Goal: Use online tool/utility: Utilize a website feature to perform a specific function

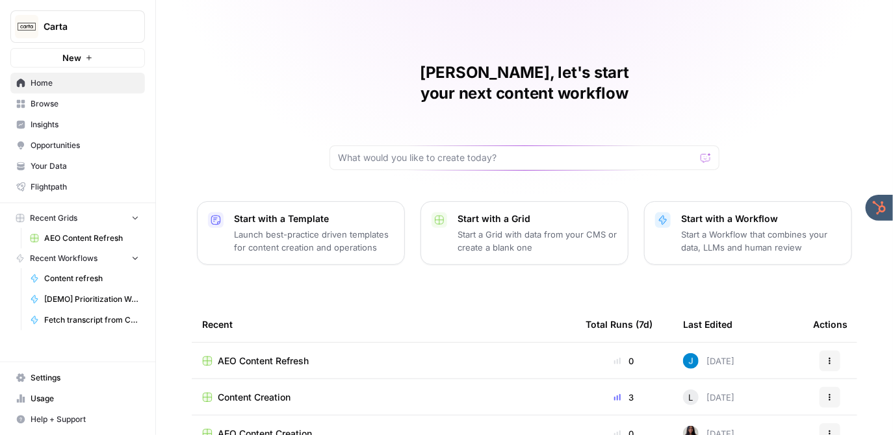
click at [69, 122] on span "Insights" at bounding box center [85, 125] width 109 height 12
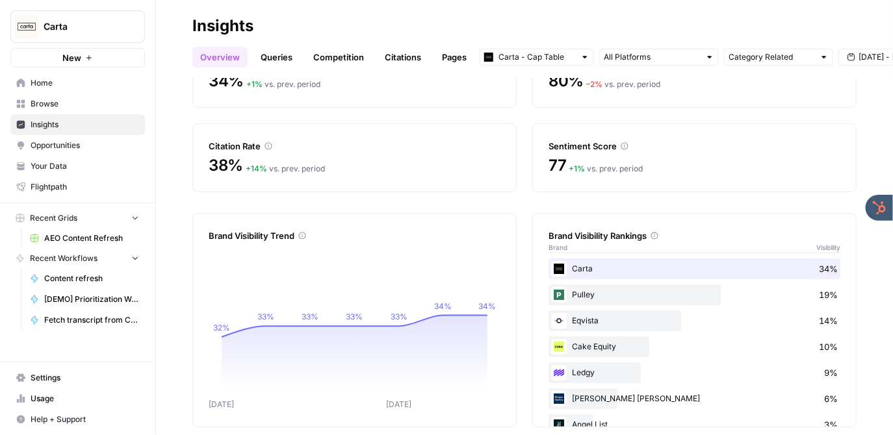
scroll to position [81, 0]
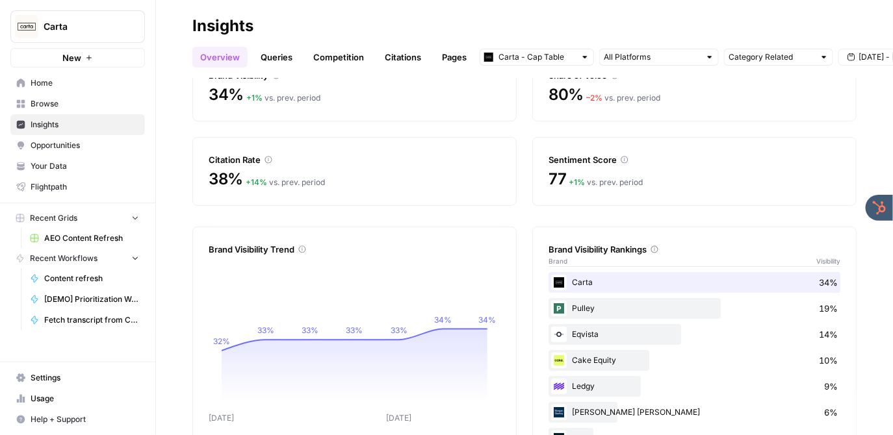
click at [268, 60] on link "Queries" at bounding box center [276, 57] width 47 height 21
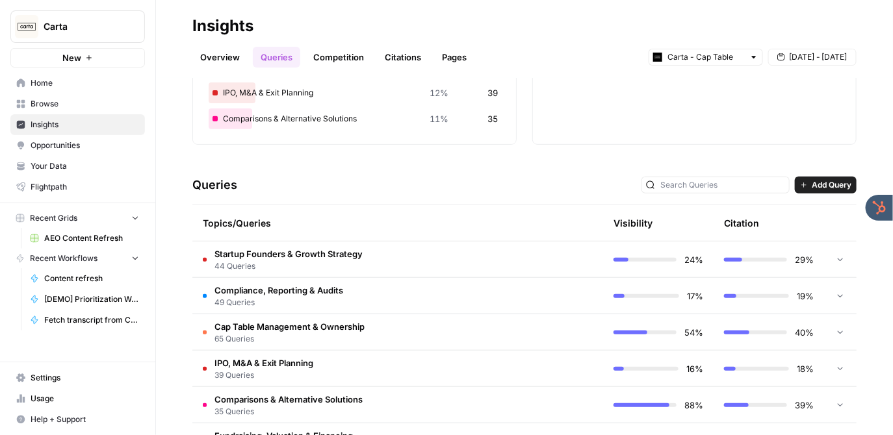
scroll to position [258, 0]
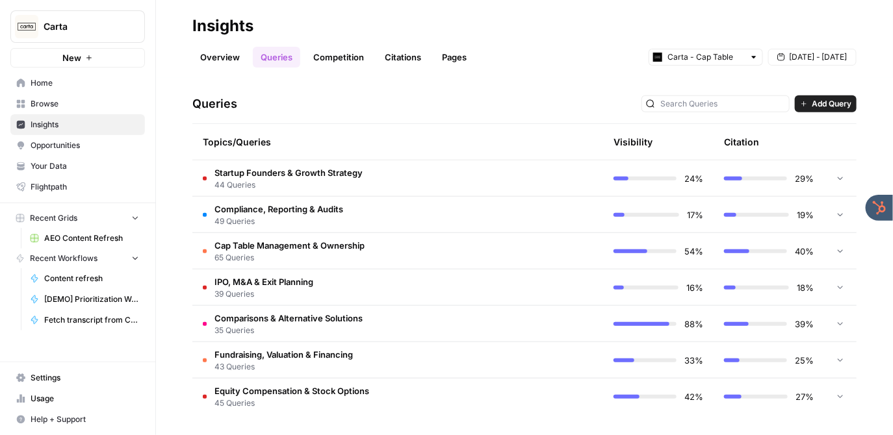
click at [403, 176] on td "Startup Founders & Growth Strategy 44 Queries" at bounding box center [342, 178] width 300 height 36
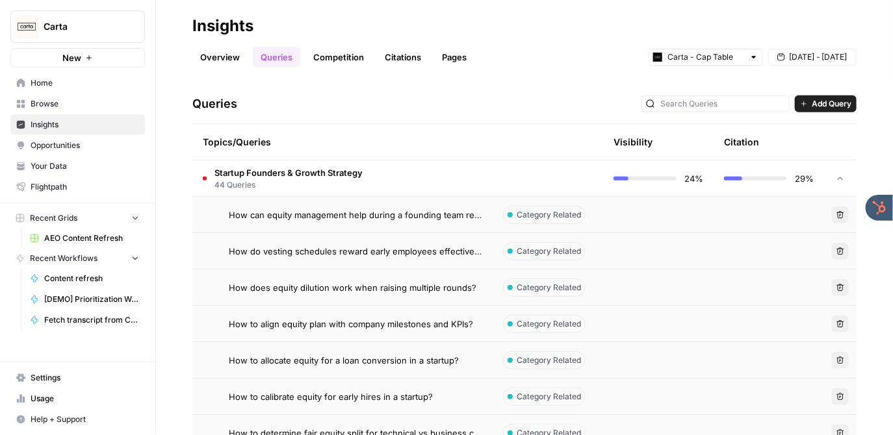
click at [386, 174] on td "Startup Founders & Growth Strategy 44 Queries" at bounding box center [342, 178] width 300 height 36
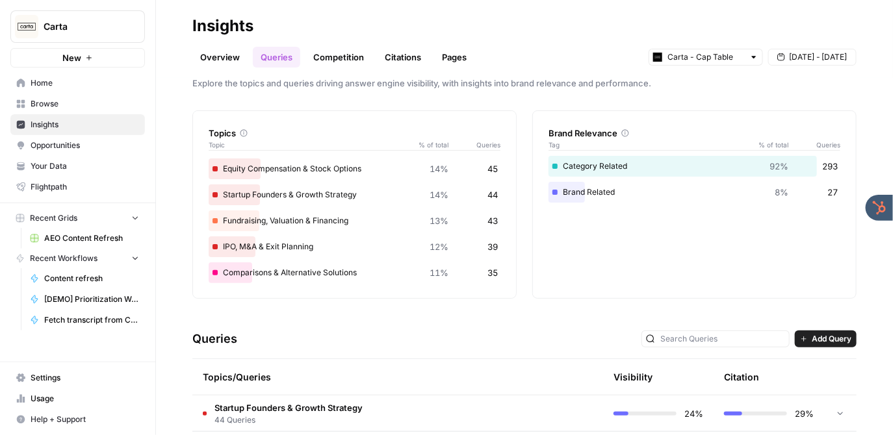
scroll to position [0, 0]
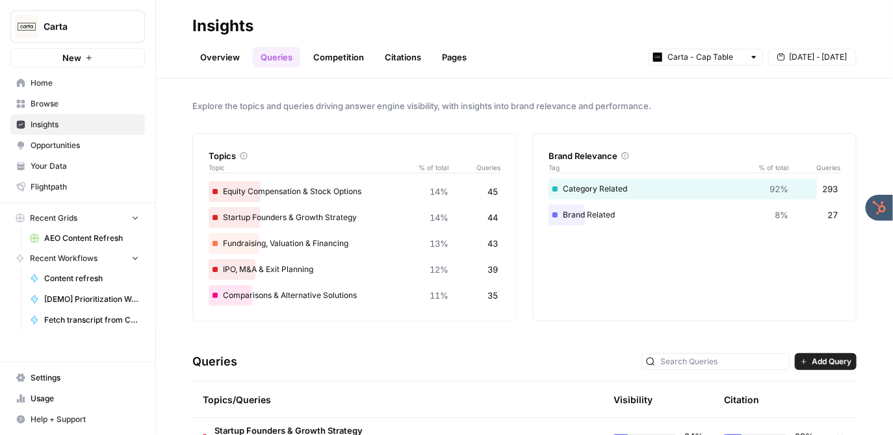
click at [333, 56] on link "Competition" at bounding box center [338, 57] width 66 height 21
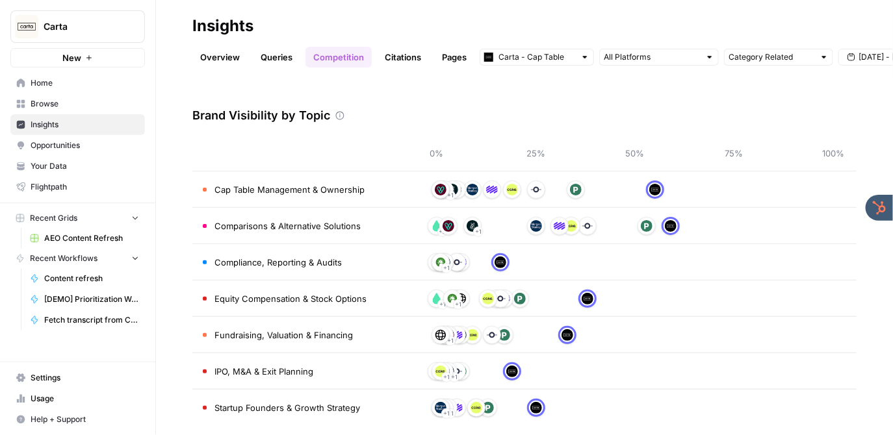
scroll to position [49, 0]
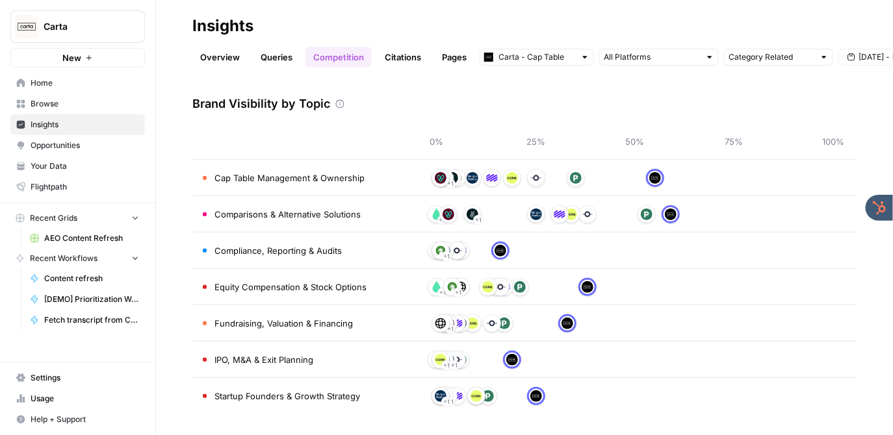
click at [408, 55] on link "Citations" at bounding box center [403, 57] width 52 height 21
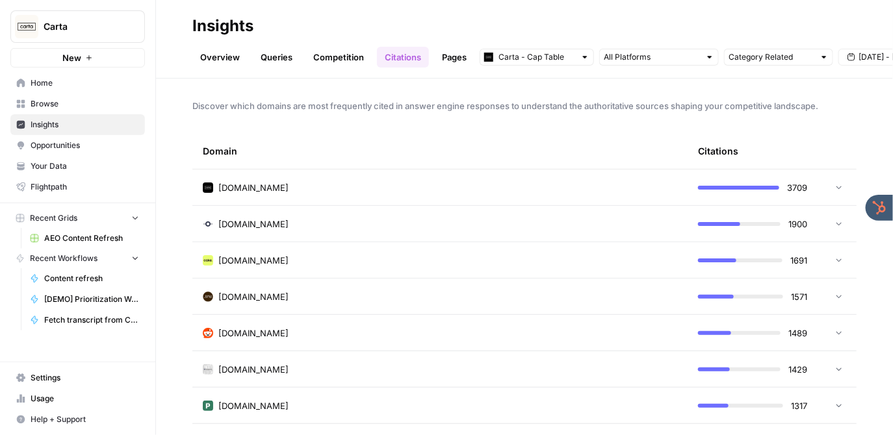
click at [91, 140] on span "Opportunities" at bounding box center [85, 146] width 109 height 12
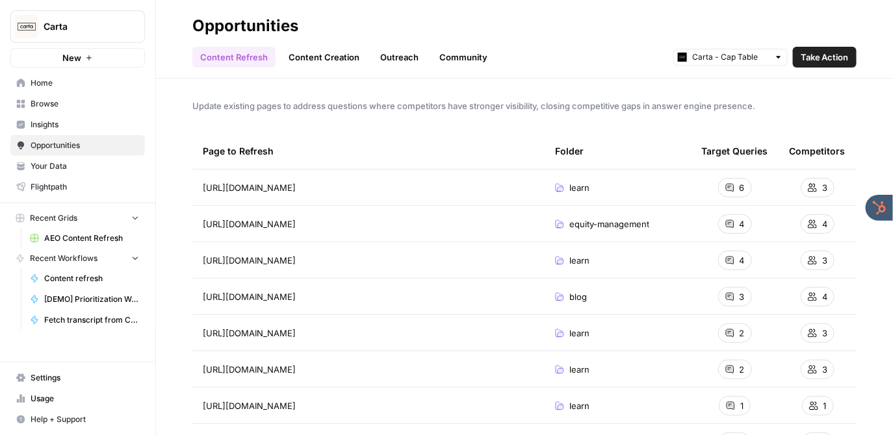
click at [327, 58] on link "Content Creation" at bounding box center [324, 57] width 86 height 21
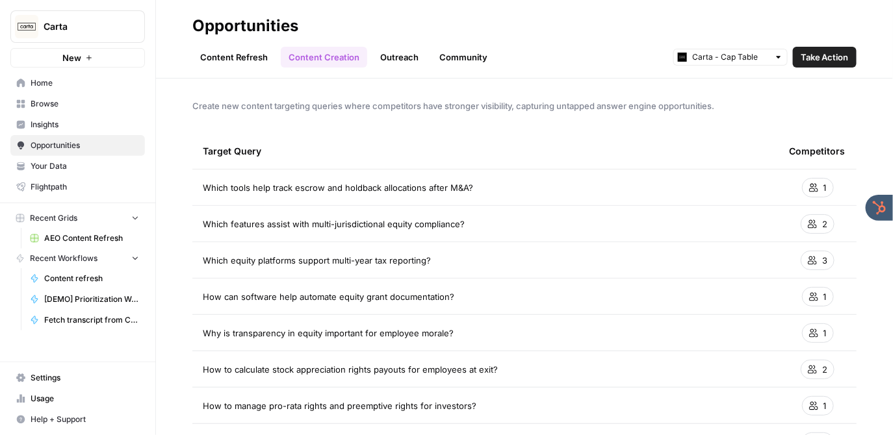
click at [242, 48] on link "Content Refresh" at bounding box center [233, 57] width 83 height 21
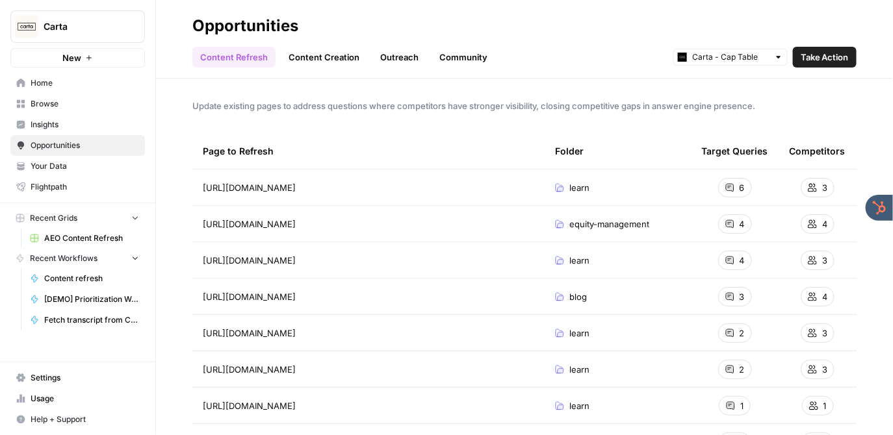
click at [569, 22] on h2 "Opportunities" at bounding box center [524, 26] width 664 height 21
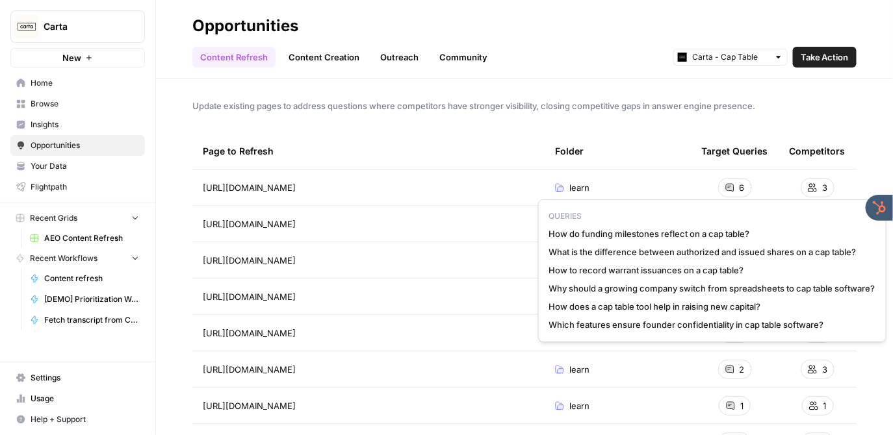
click at [736, 186] on div "6" at bounding box center [735, 187] width 34 height 19
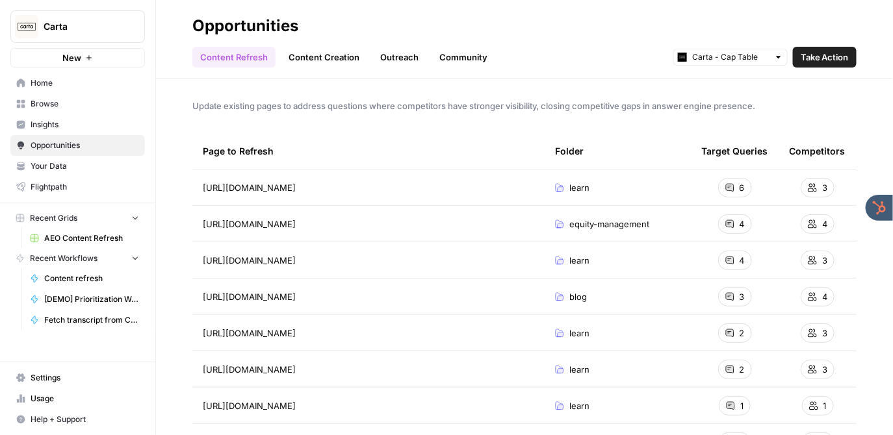
click at [819, 56] on span "Take Action" at bounding box center [824, 57] width 48 height 13
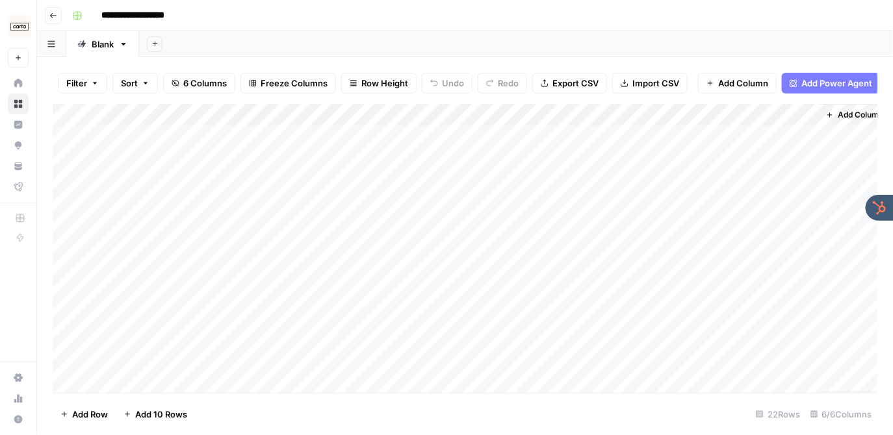
click at [557, 115] on div "Add Column" at bounding box center [465, 248] width 825 height 289
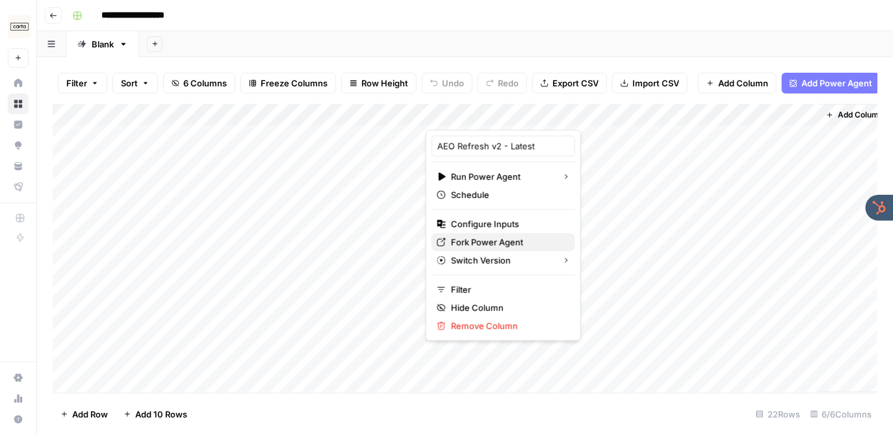
click at [493, 241] on span "Fork Power Agent" at bounding box center [508, 242] width 114 height 13
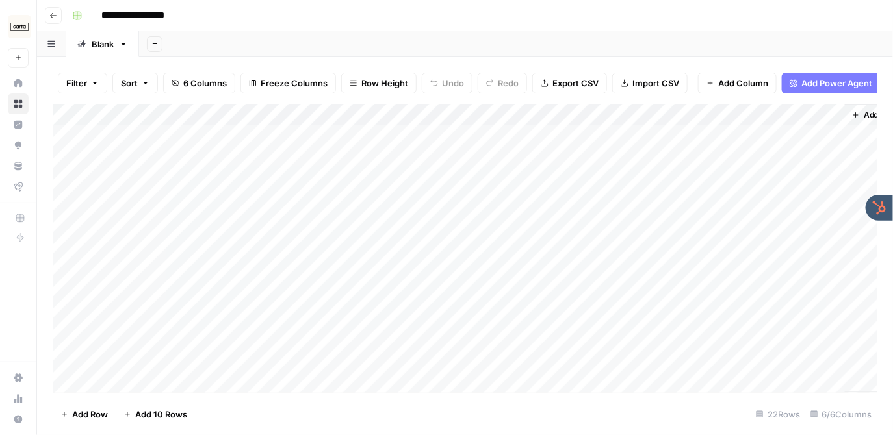
click at [298, 23] on div "**********" at bounding box center [473, 15] width 813 height 21
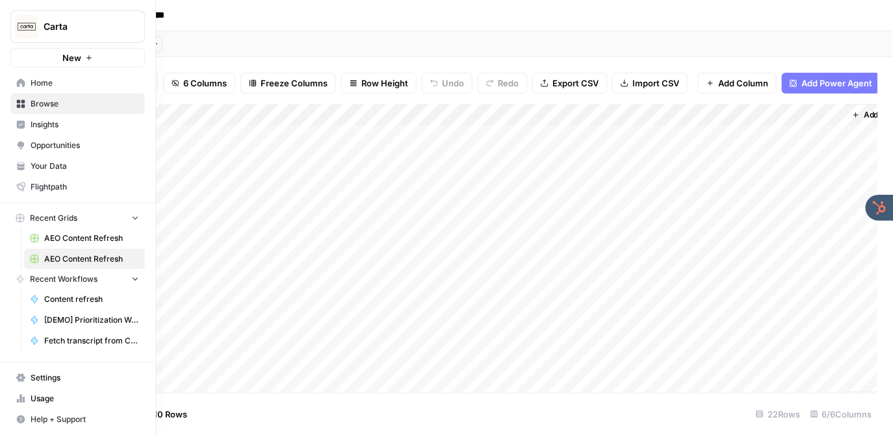
click at [66, 162] on span "Your Data" at bounding box center [85, 166] width 109 height 12
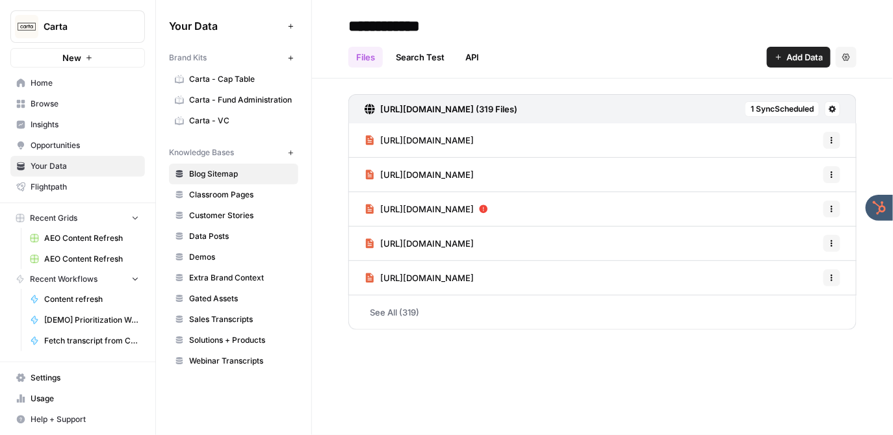
click at [234, 74] on span "Carta - Cap Table" at bounding box center [240, 79] width 103 height 12
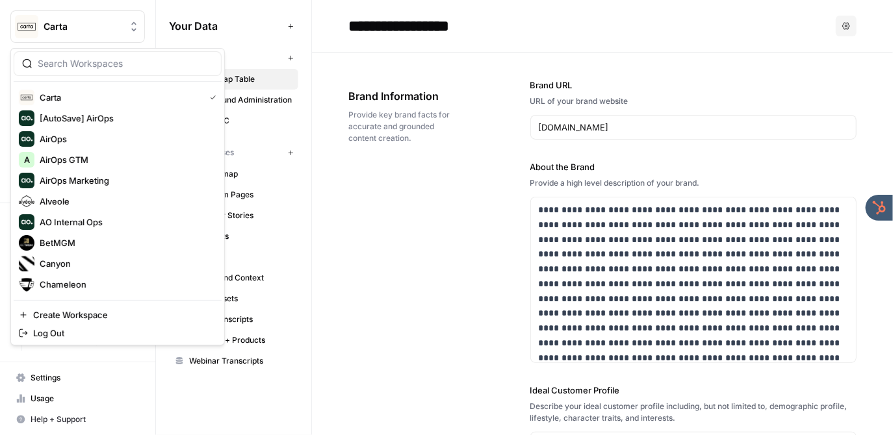
click at [75, 30] on span "Carta" at bounding box center [83, 26] width 79 height 13
click at [79, 161] on span "AirOps GTM" at bounding box center [126, 159] width 172 height 13
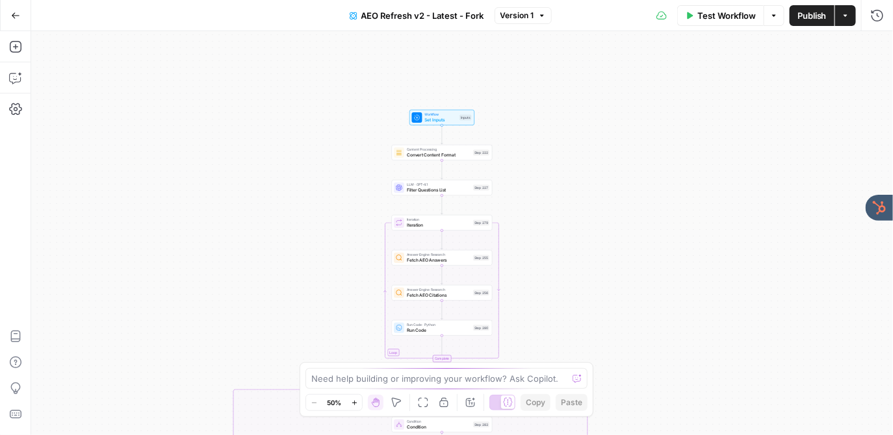
click at [361, 164] on div "true false true false true false true false true false Workflow Set Inputs Inpu…" at bounding box center [462, 233] width 862 height 404
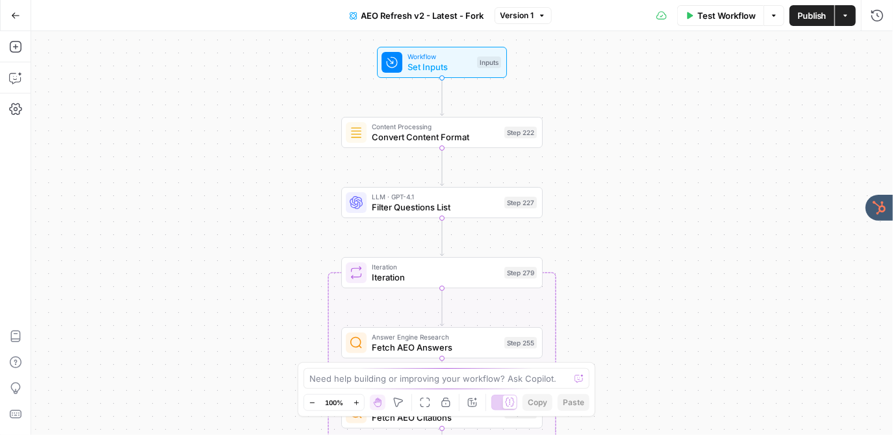
drag, startPoint x: 361, startPoint y: 164, endPoint x: 281, endPoint y: 155, distance: 81.1
click at [281, 156] on div "true false true false true false true false true false Workflow Set Inputs Inpu…" at bounding box center [462, 233] width 862 height 404
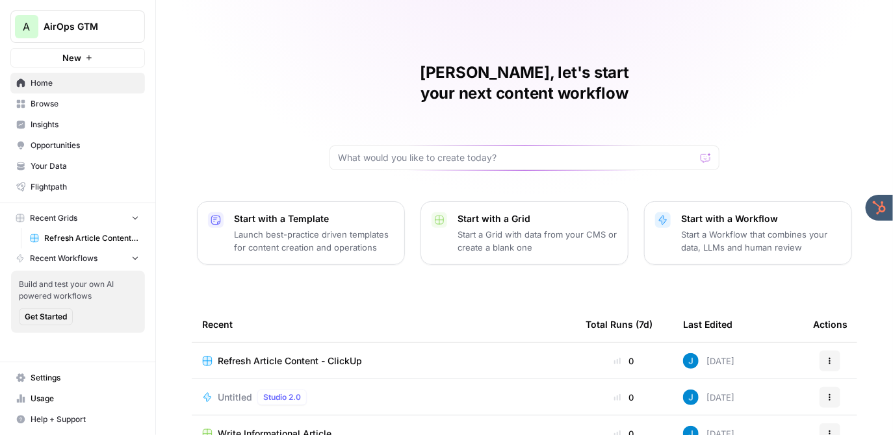
click at [49, 168] on span "Your Data" at bounding box center [85, 166] width 109 height 12
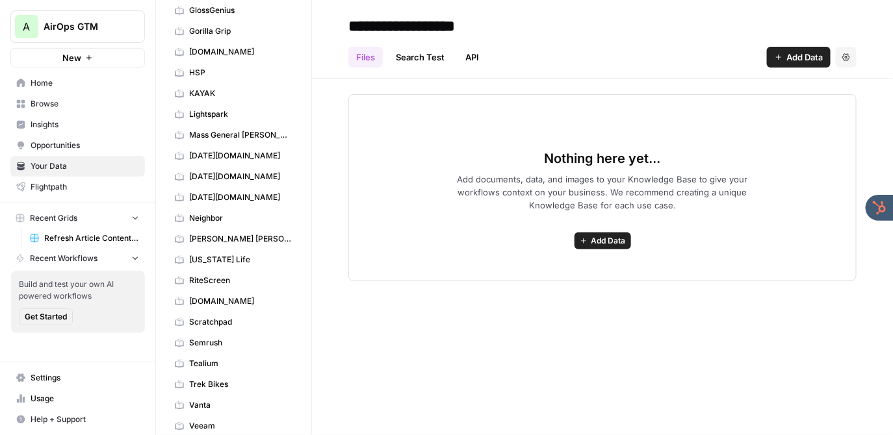
scroll to position [242, 0]
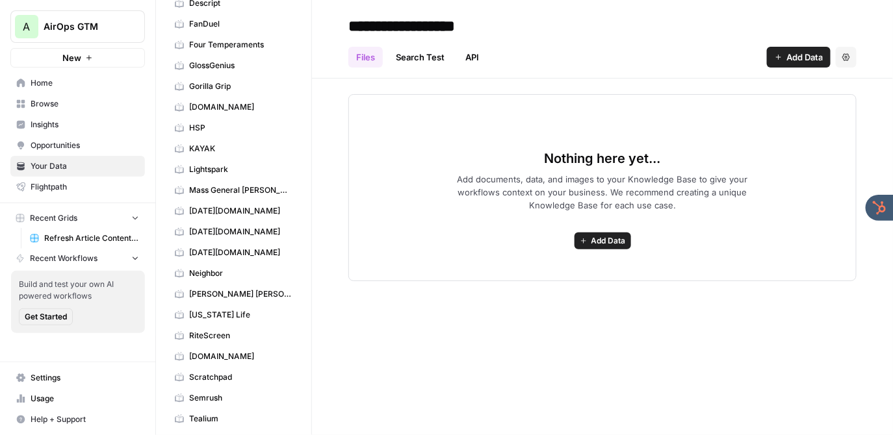
click at [229, 185] on span "Mass General [PERSON_NAME]" at bounding box center [240, 191] width 103 height 12
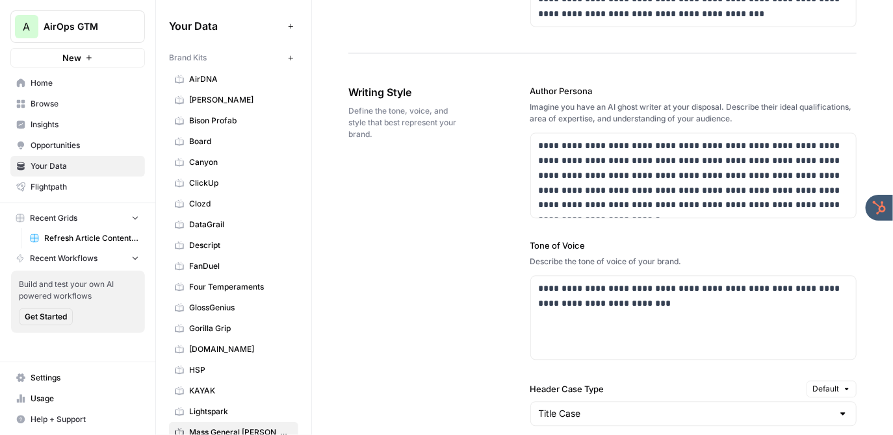
click at [58, 83] on span "Home" at bounding box center [85, 83] width 109 height 12
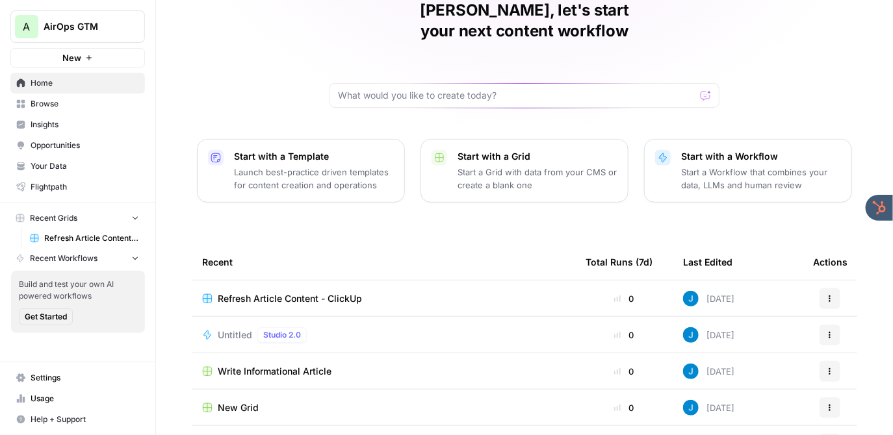
scroll to position [86, 0]
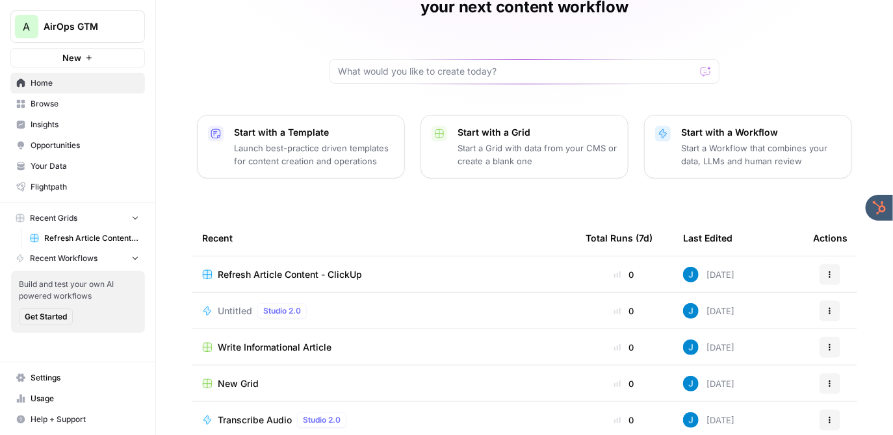
click at [392, 268] on div "Refresh Article Content - ClickUp" at bounding box center [383, 274] width 363 height 13
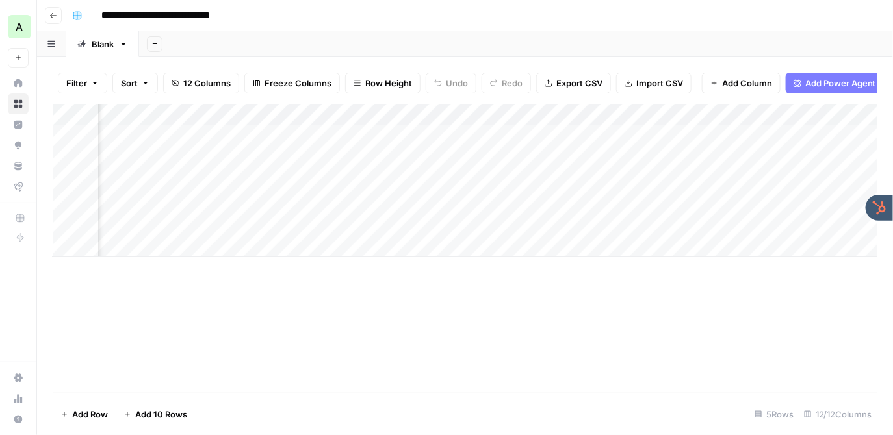
scroll to position [0, 291]
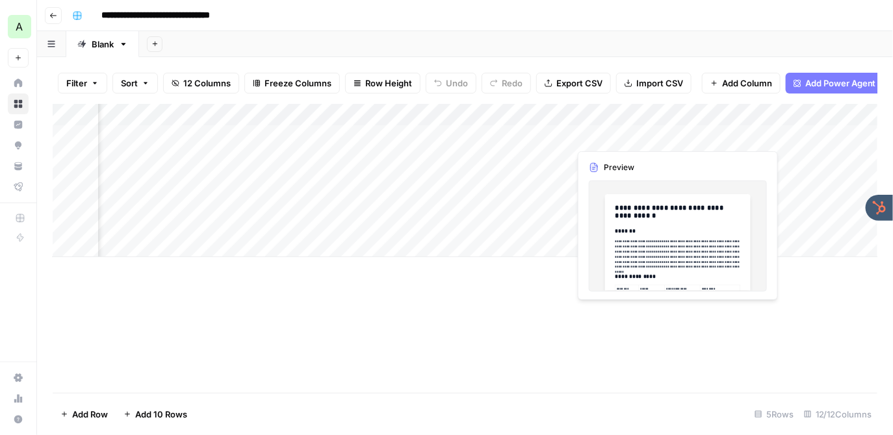
click at [619, 134] on div "Add Column" at bounding box center [465, 180] width 825 height 153
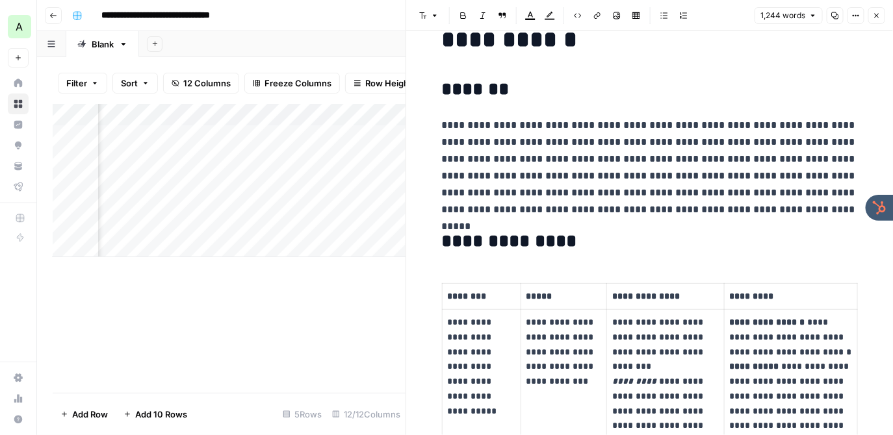
scroll to position [77, 0]
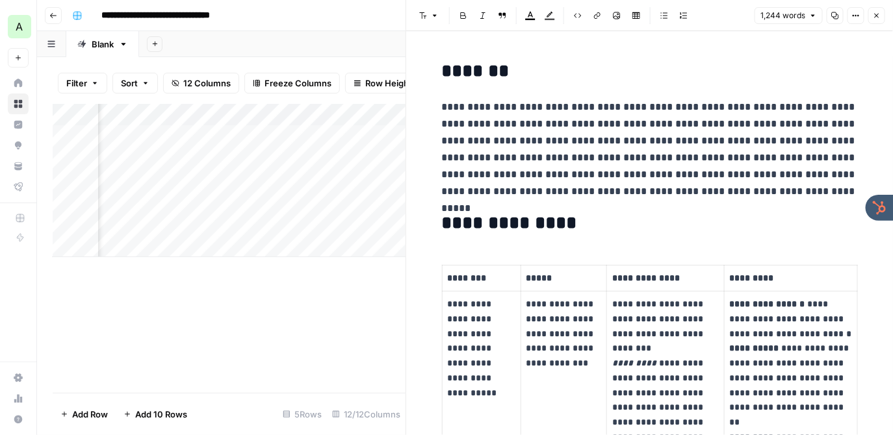
click at [878, 14] on icon "button" at bounding box center [877, 16] width 5 height 5
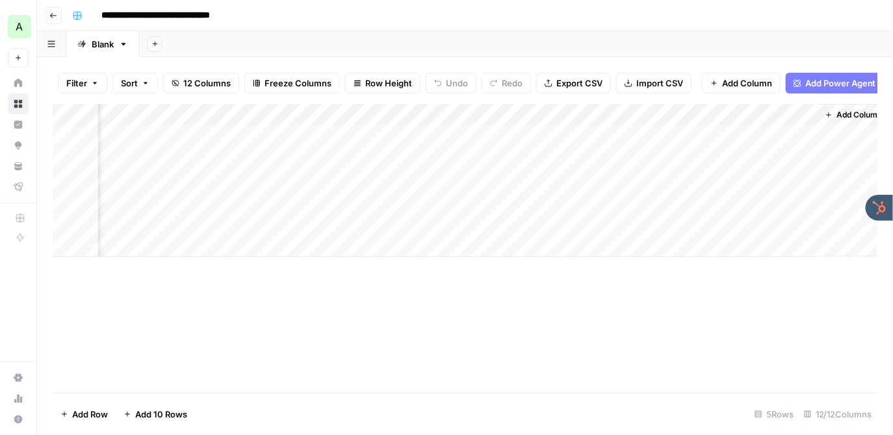
scroll to position [0, 1134]
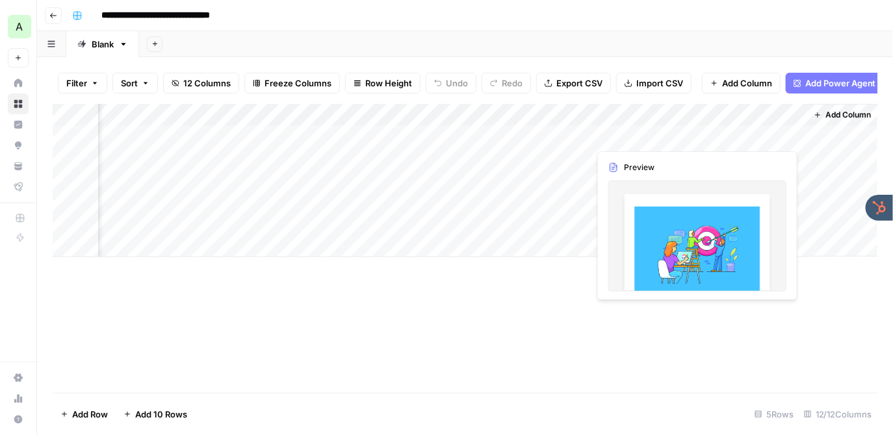
click at [725, 133] on div "Add Column" at bounding box center [465, 180] width 825 height 153
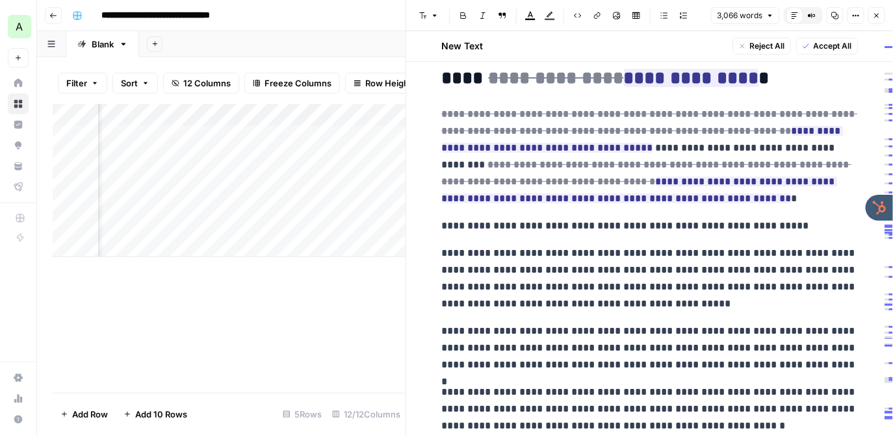
scroll to position [1596, 0]
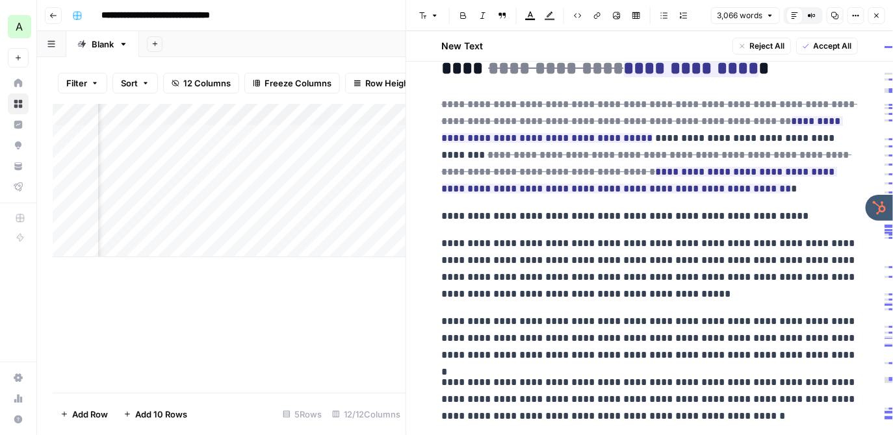
click at [876, 15] on icon "button" at bounding box center [877, 16] width 5 height 5
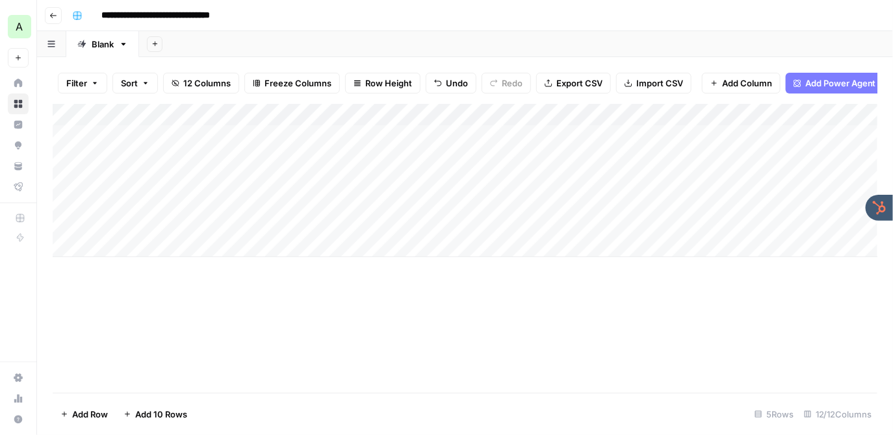
click at [526, 116] on div "Add Column" at bounding box center [465, 180] width 825 height 153
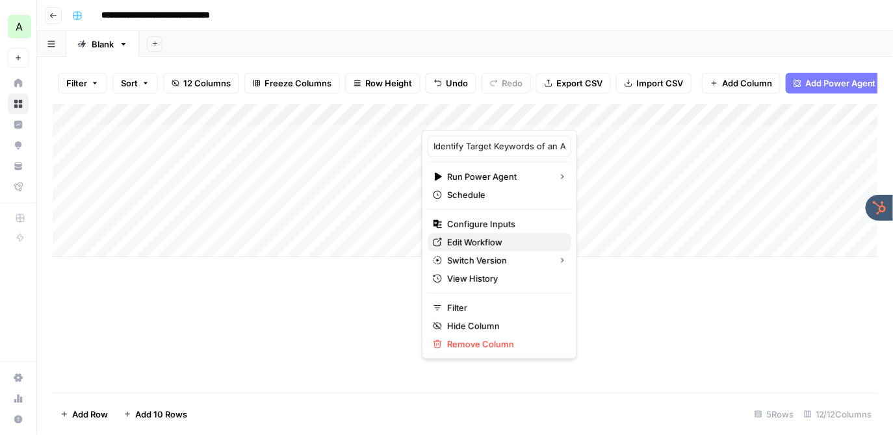
click at [481, 242] on span "Edit Workflow" at bounding box center [504, 242] width 114 height 13
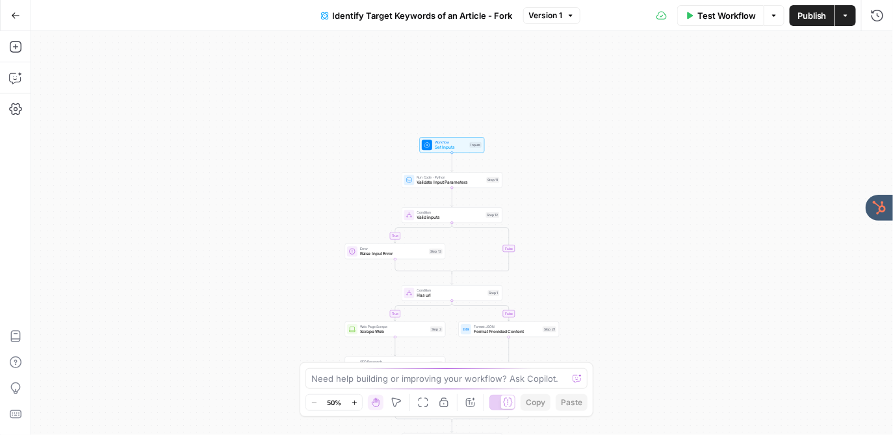
click at [333, 200] on div "true false true false Workflow Set Inputs Inputs Run Code · Python Validate Inp…" at bounding box center [462, 233] width 862 height 404
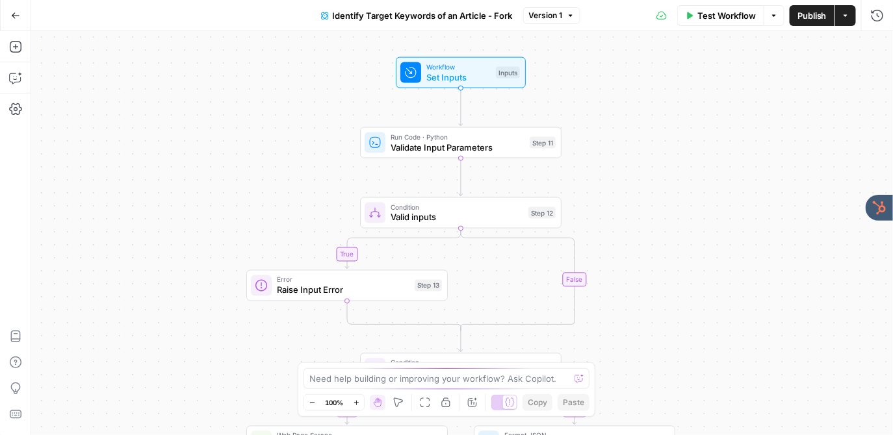
drag, startPoint x: 334, startPoint y: 204, endPoint x: 221, endPoint y: 185, distance: 114.6
click at [221, 185] on div "true false true false Workflow Set Inputs Inputs Run Code · Python Validate Inp…" at bounding box center [462, 233] width 862 height 404
click at [17, 48] on icon "button" at bounding box center [15, 46] width 13 height 13
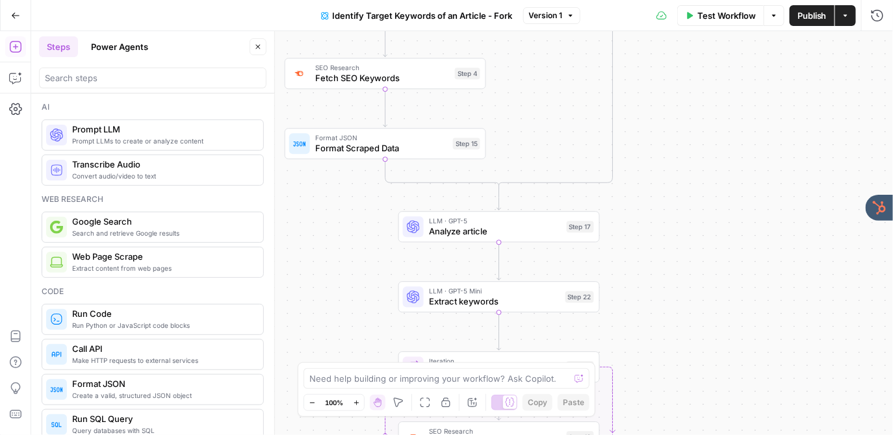
click at [464, 232] on span "Analyze article" at bounding box center [495, 231] width 133 height 13
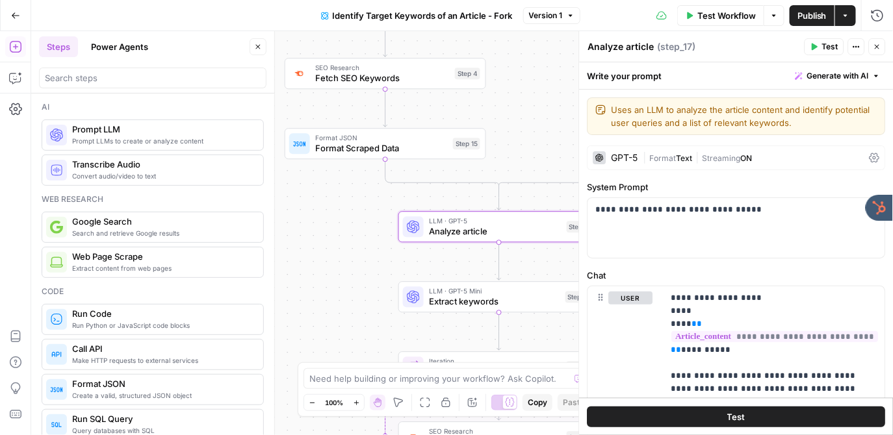
click at [627, 152] on div "GPT-5" at bounding box center [615, 157] width 45 height 13
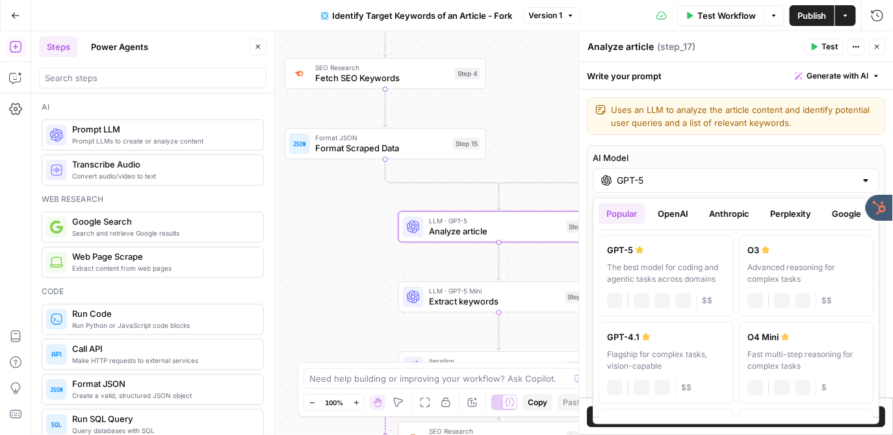
click at [636, 179] on input "GPT-5" at bounding box center [736, 180] width 238 height 13
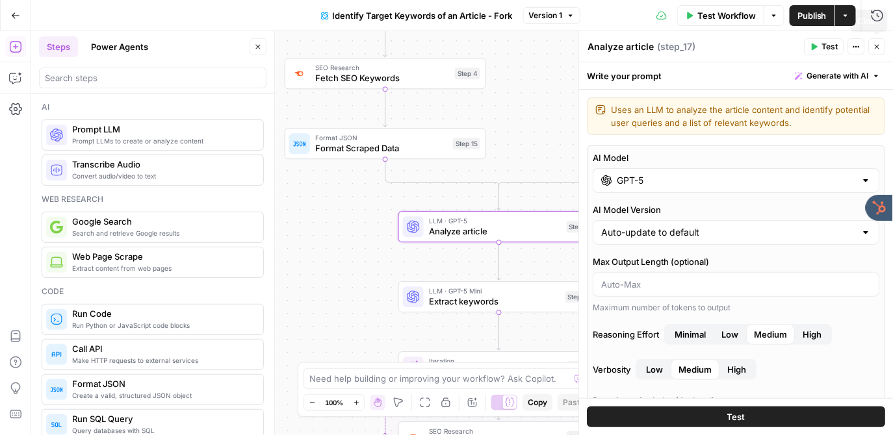
click at [879, 45] on icon "button" at bounding box center [877, 47] width 8 height 8
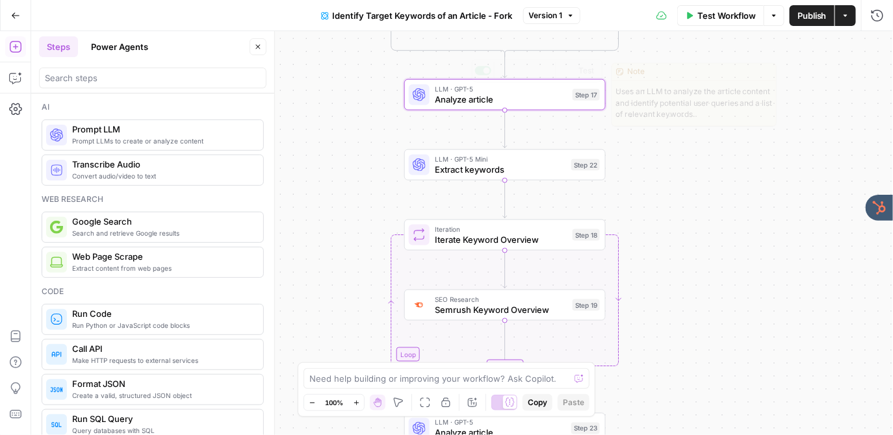
click at [346, 134] on div "true true false false Workflow Set Inputs Inputs Run Code · Python Validate Inp…" at bounding box center [462, 233] width 862 height 404
click at [13, 15] on icon "button" at bounding box center [16, 15] width 8 height 6
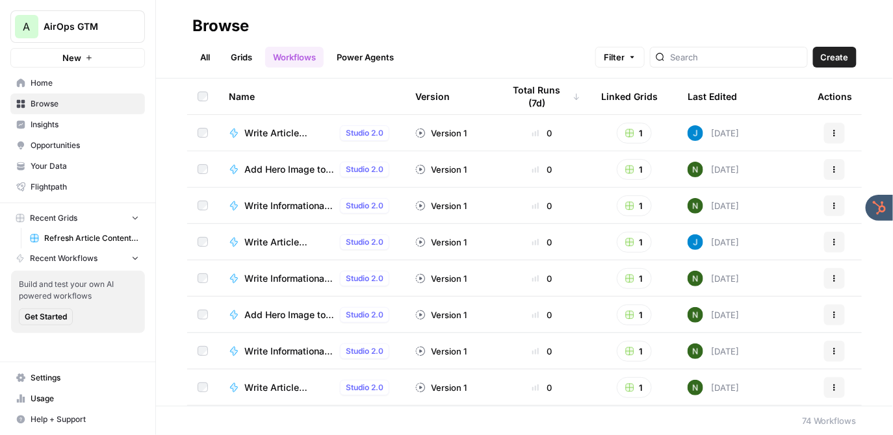
click at [70, 233] on span "Refresh Article Content - ClickUp" at bounding box center [91, 239] width 95 height 12
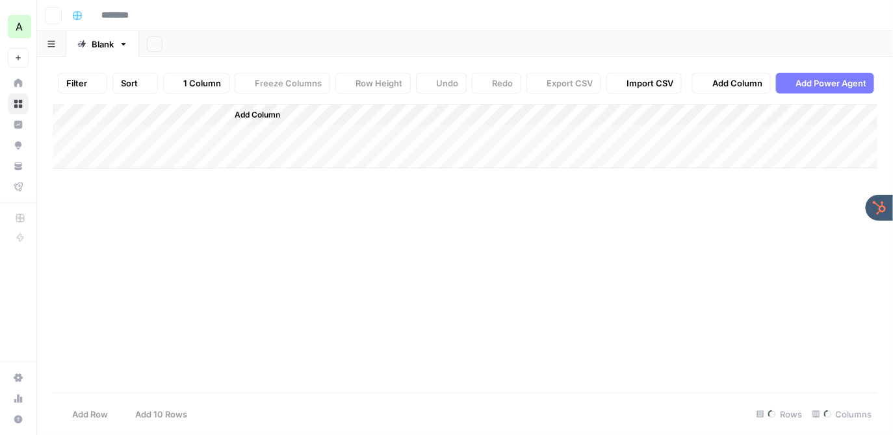
type input "**********"
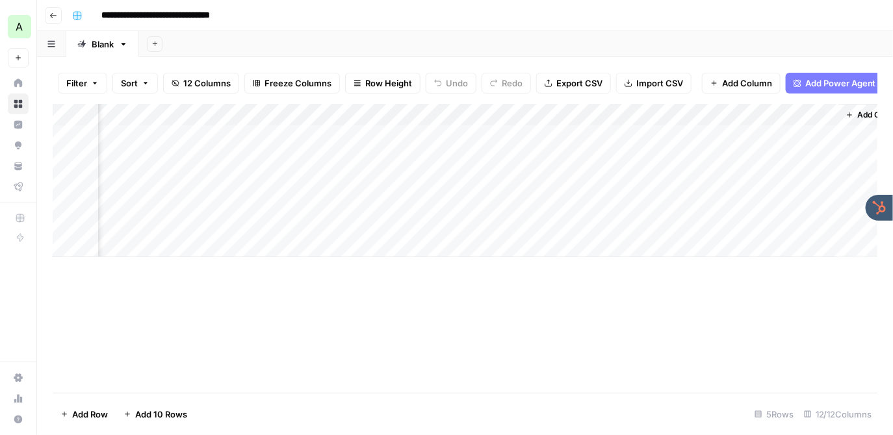
scroll to position [0, 1108]
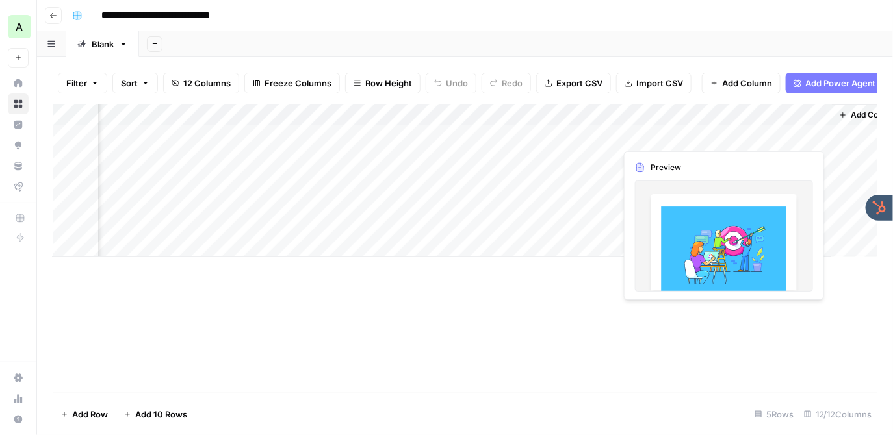
click at [743, 133] on div "Add Column" at bounding box center [465, 180] width 825 height 153
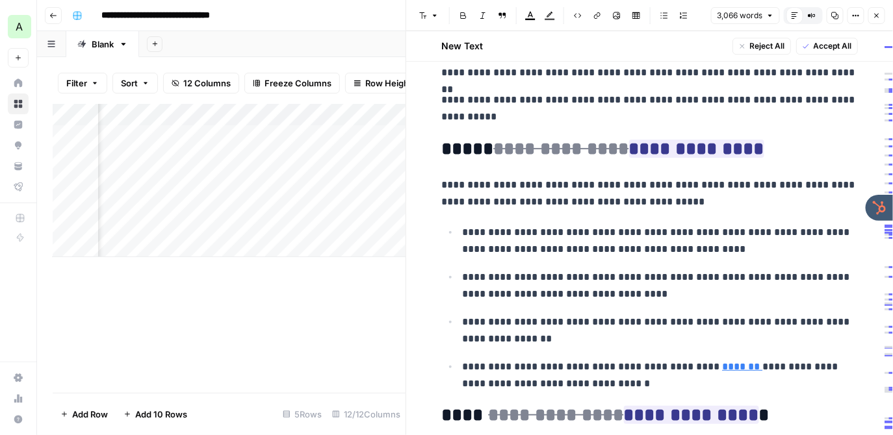
scroll to position [1336, 0]
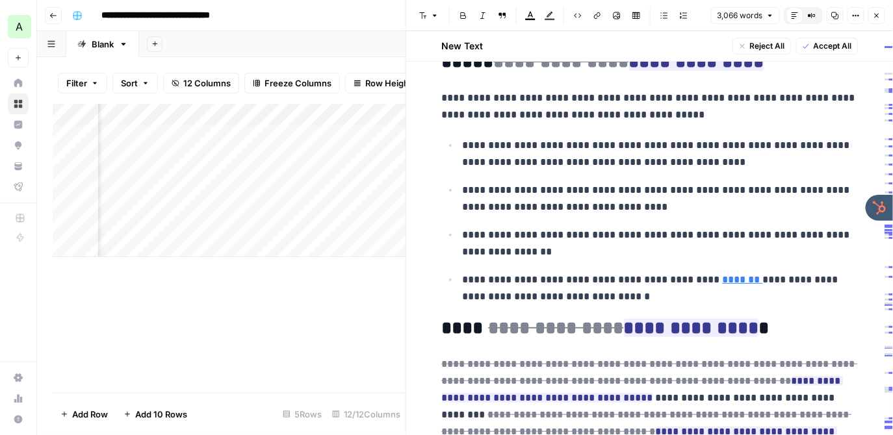
click at [880, 13] on icon "button" at bounding box center [877, 16] width 8 height 8
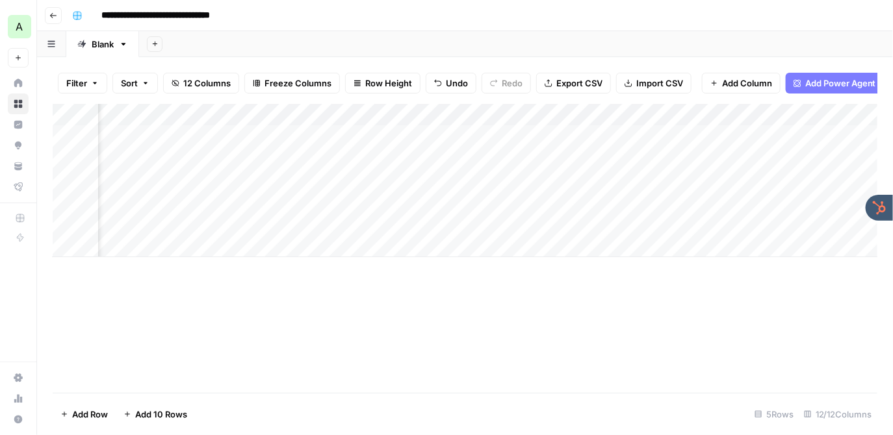
scroll to position [0, 507]
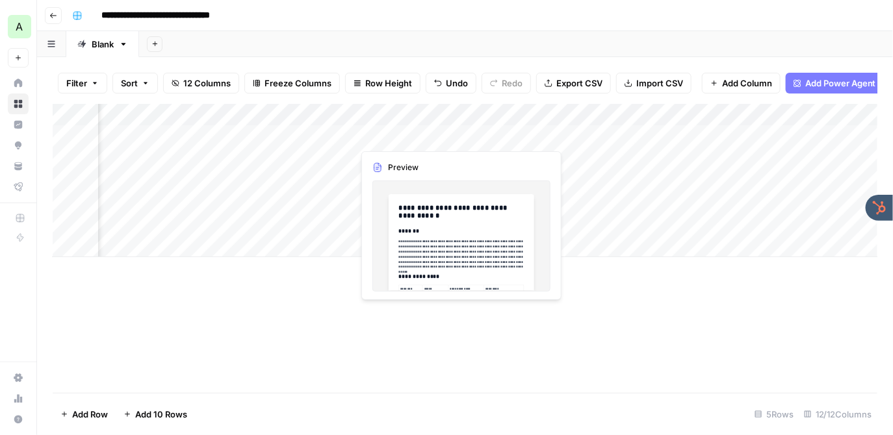
click at [390, 132] on div "Add Column" at bounding box center [465, 180] width 825 height 153
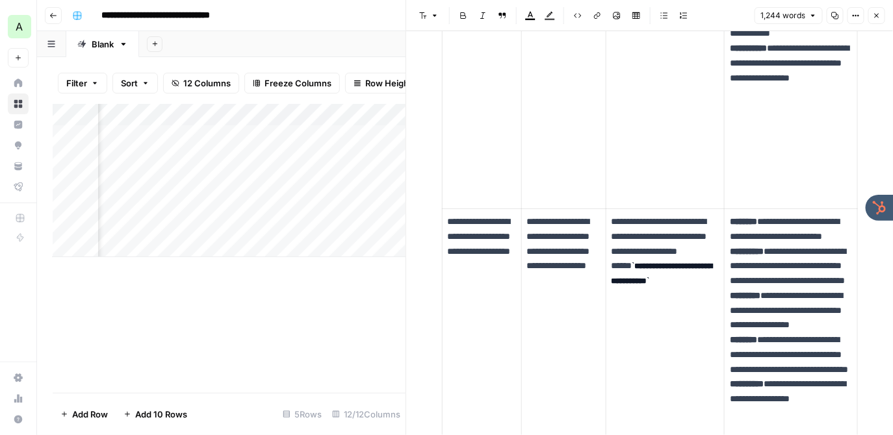
scroll to position [570, 0]
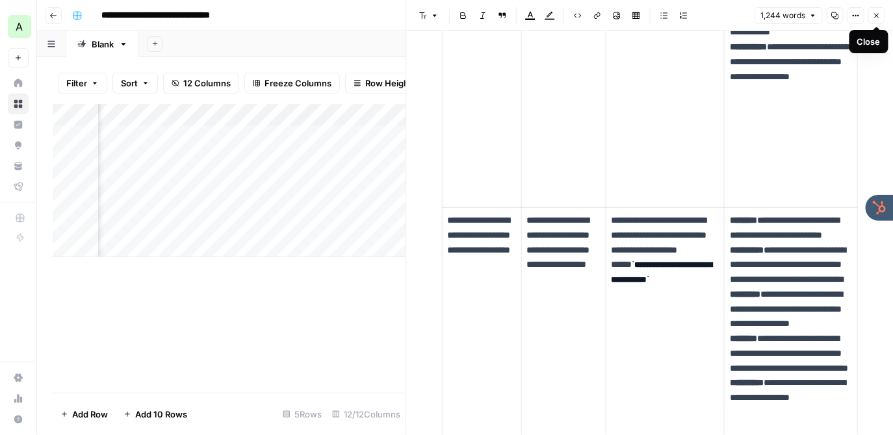
click at [877, 16] on icon "button" at bounding box center [877, 16] width 5 height 5
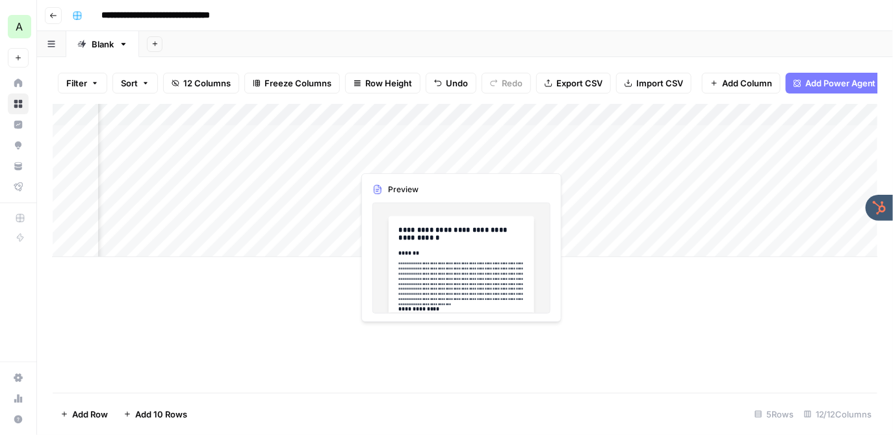
click at [401, 140] on div "Add Column" at bounding box center [465, 180] width 825 height 153
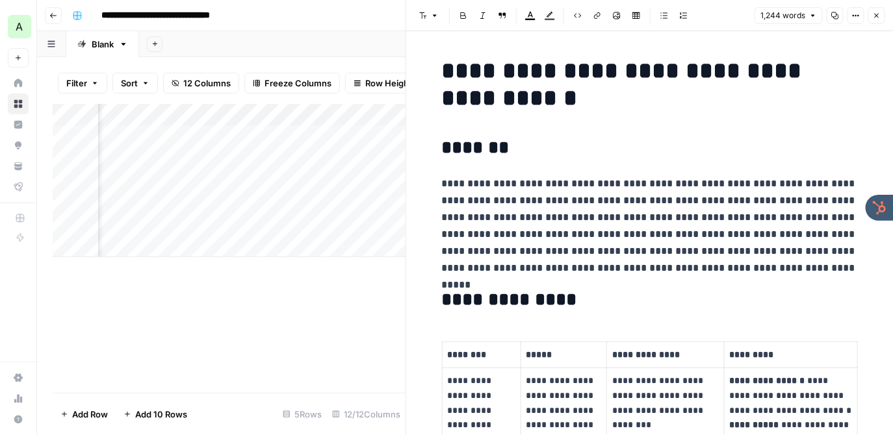
scroll to position [257, 0]
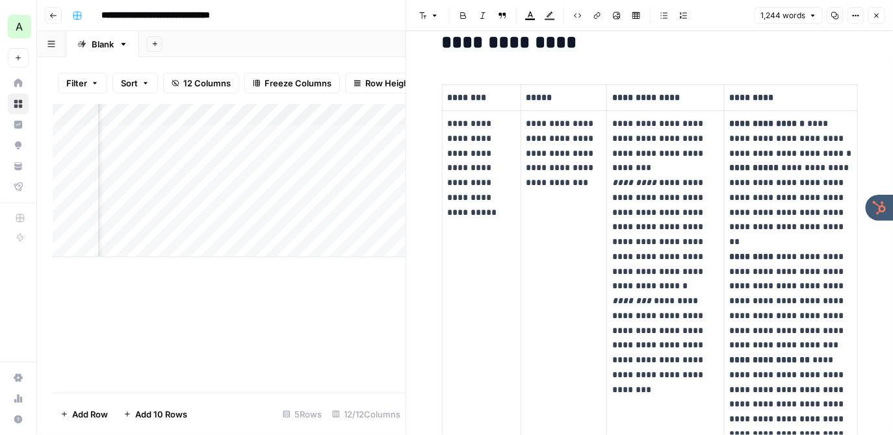
click at [320, 42] on div "Add Sheet" at bounding box center [516, 44] width 754 height 26
click at [878, 14] on icon "button" at bounding box center [877, 16] width 8 height 8
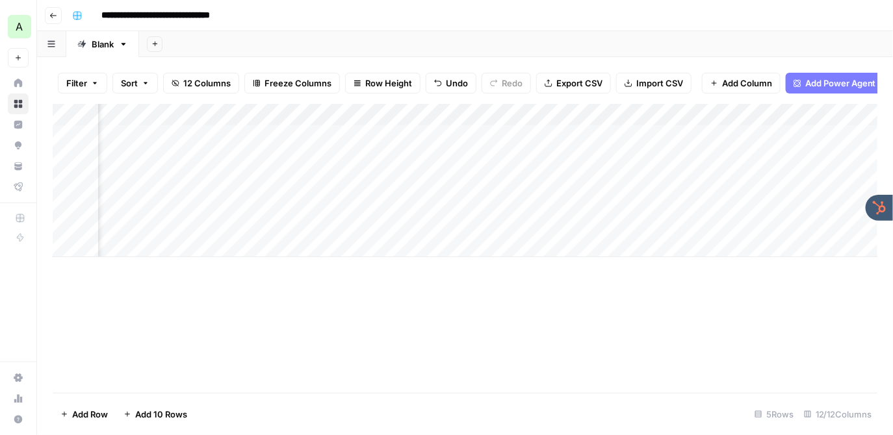
click at [648, 305] on div "Add Column" at bounding box center [465, 248] width 825 height 289
